Goal: Transaction & Acquisition: Purchase product/service

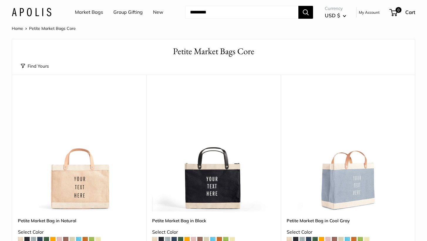
click at [92, 13] on link "Market Bags" at bounding box center [89, 12] width 28 height 9
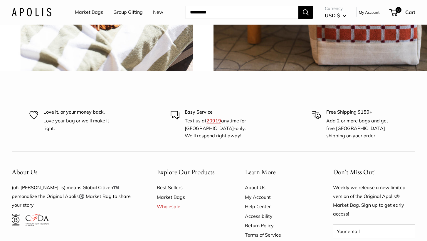
scroll to position [1419, 0]
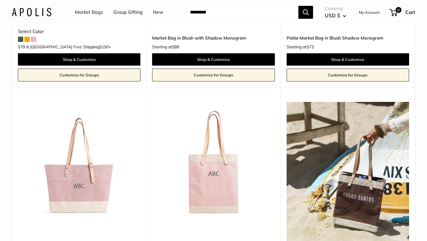
scroll to position [856, 0]
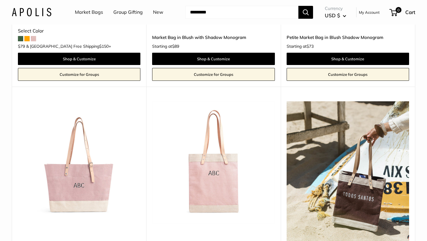
click at [0, 0] on img at bounding box center [0, 0] width 0 height 0
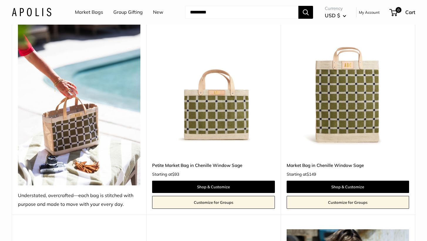
scroll to position [2243, 0]
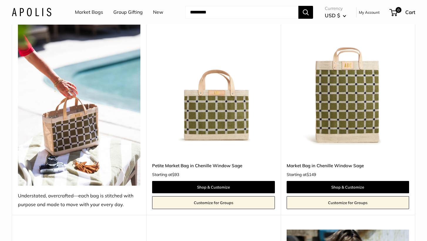
click at [0, 0] on img at bounding box center [0, 0] width 0 height 0
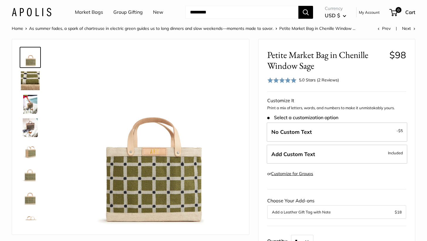
click at [33, 74] on img at bounding box center [30, 81] width 19 height 19
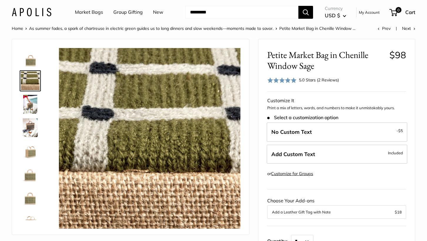
click at [29, 107] on img at bounding box center [30, 104] width 19 height 19
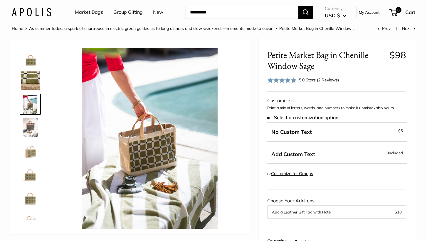
click at [30, 132] on img at bounding box center [30, 128] width 19 height 19
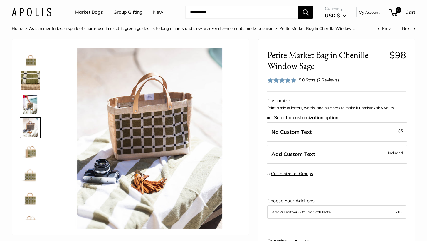
click at [30, 151] on img at bounding box center [30, 151] width 19 height 19
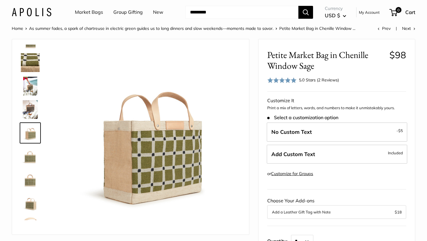
click at [29, 160] on img at bounding box center [30, 156] width 19 height 19
